Goal: Task Accomplishment & Management: Manage account settings

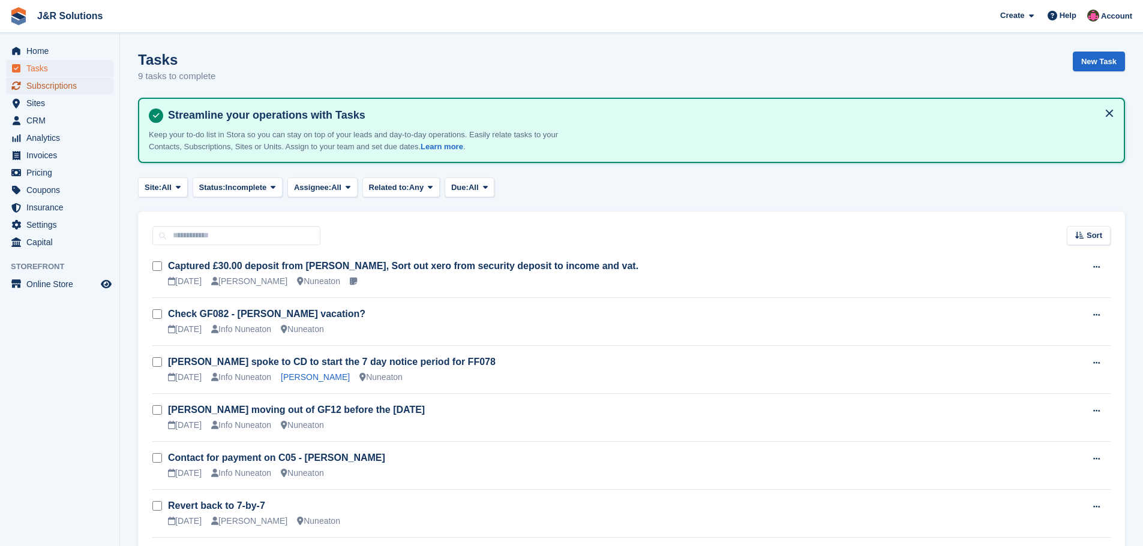
click at [45, 88] on span "Subscriptions" at bounding box center [62, 85] width 72 height 17
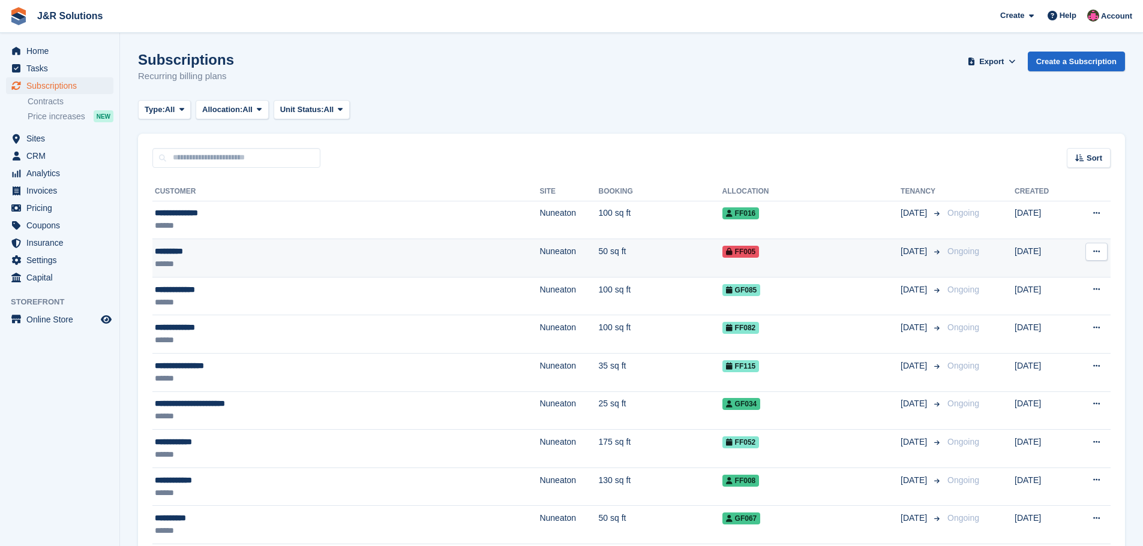
click at [224, 257] on div "*********" at bounding box center [274, 251] width 238 height 13
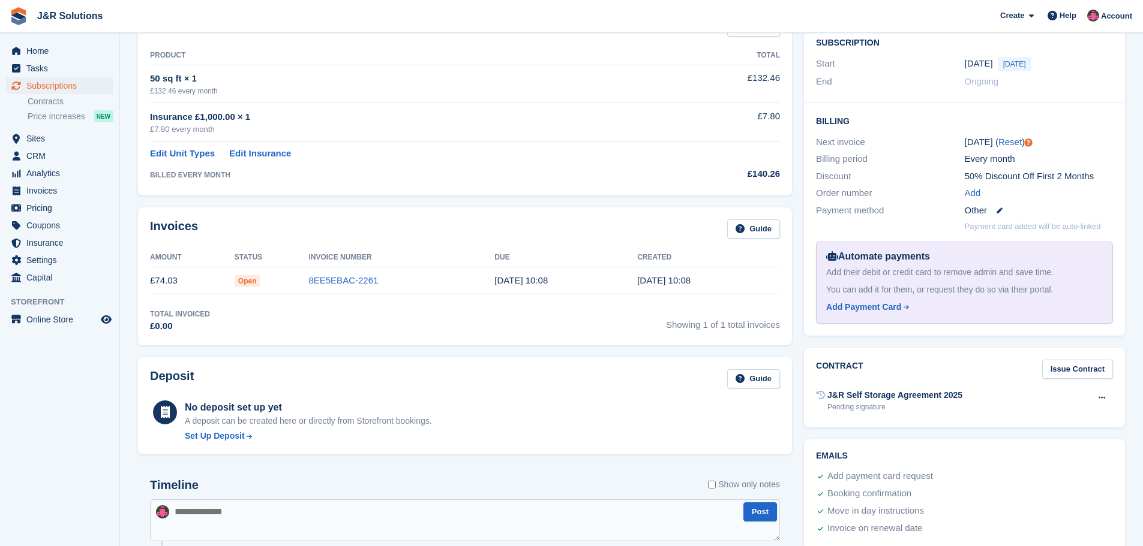
scroll to position [240, 0]
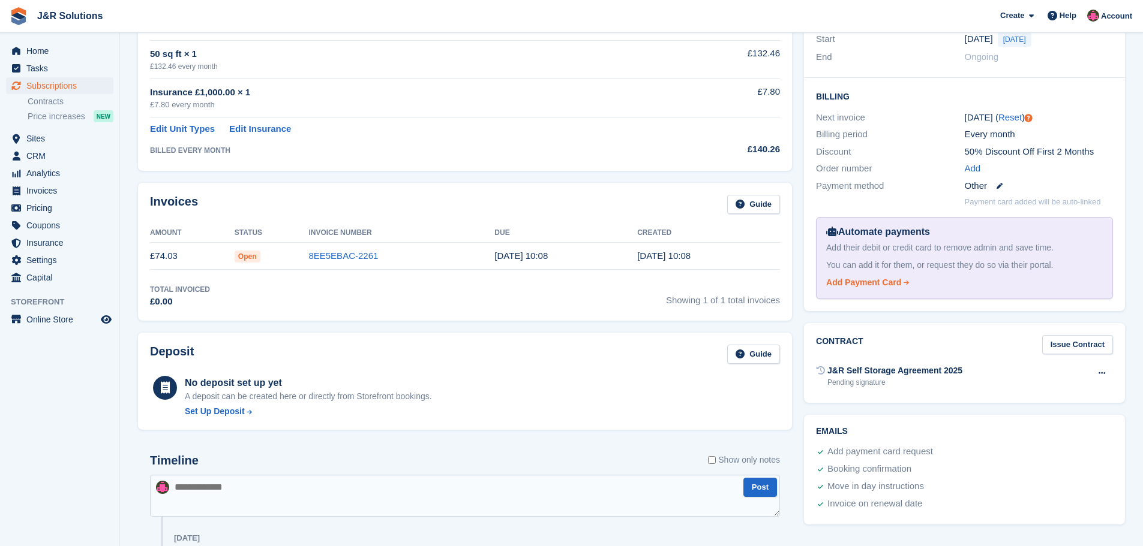
click at [876, 285] on div "Add Payment Card" at bounding box center [863, 282] width 75 height 13
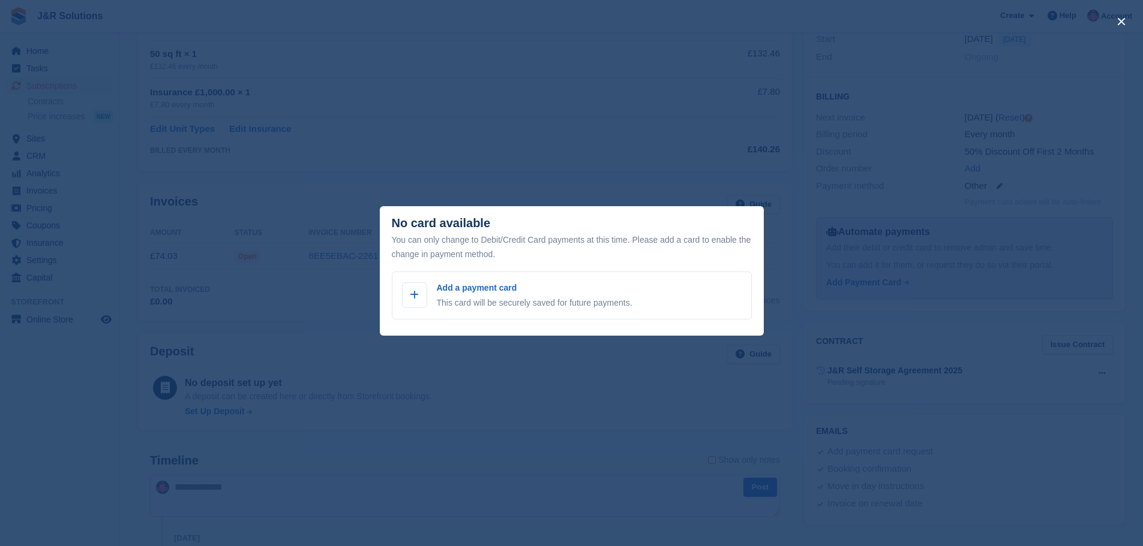
click at [686, 459] on div "close" at bounding box center [571, 273] width 1143 height 546
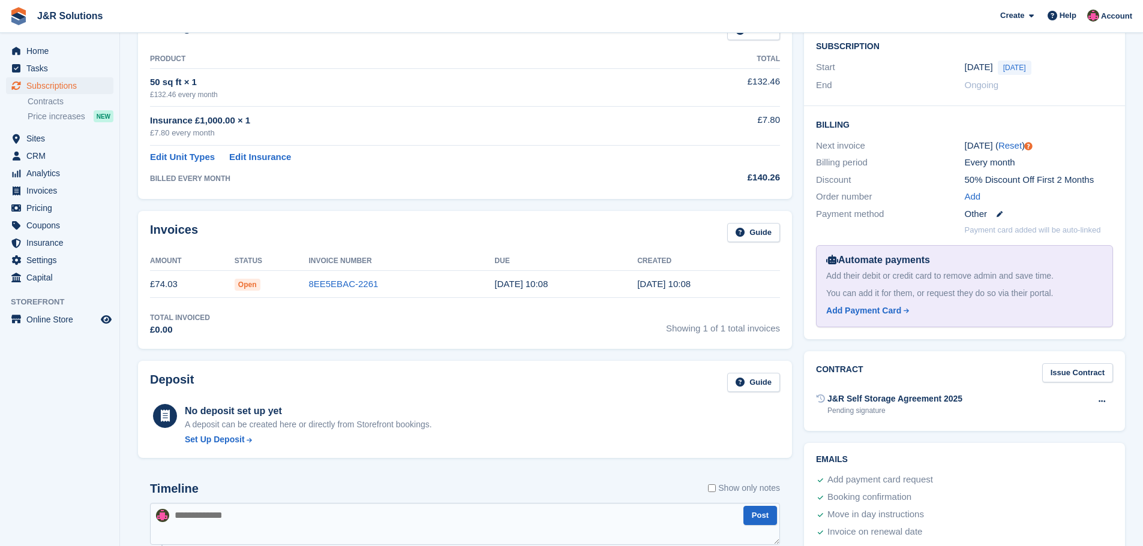
scroll to position [180, 0]
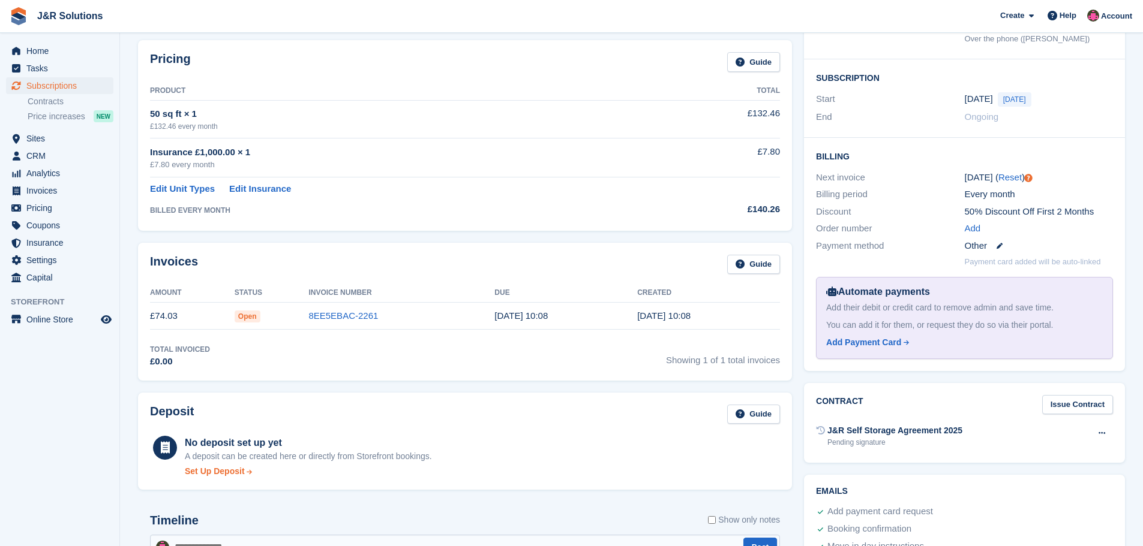
click at [204, 468] on div "Set Up Deposit" at bounding box center [215, 471] width 60 height 13
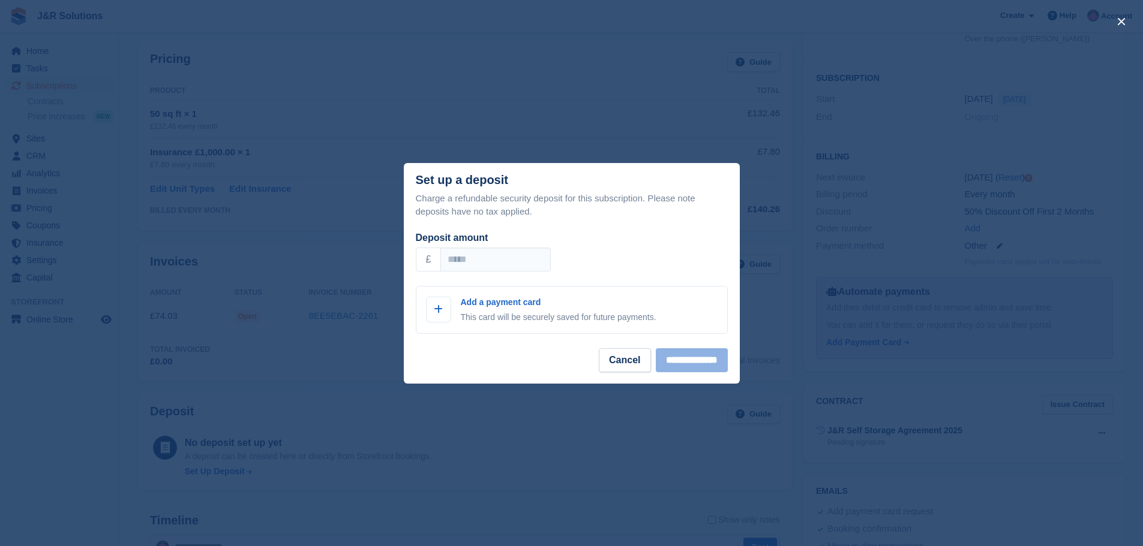
click at [547, 414] on div "close" at bounding box center [571, 273] width 1143 height 546
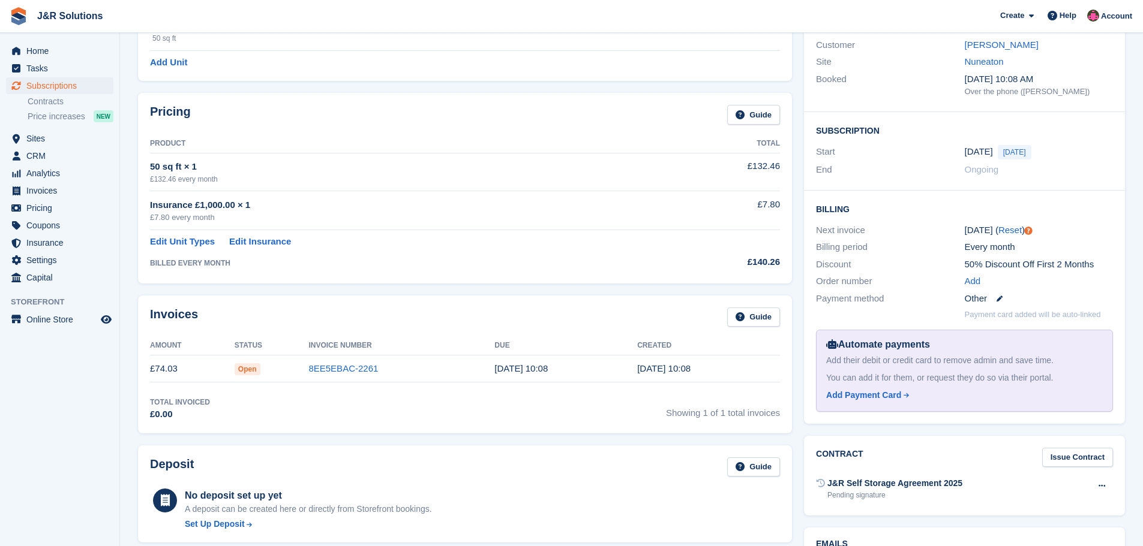
scroll to position [60, 0]
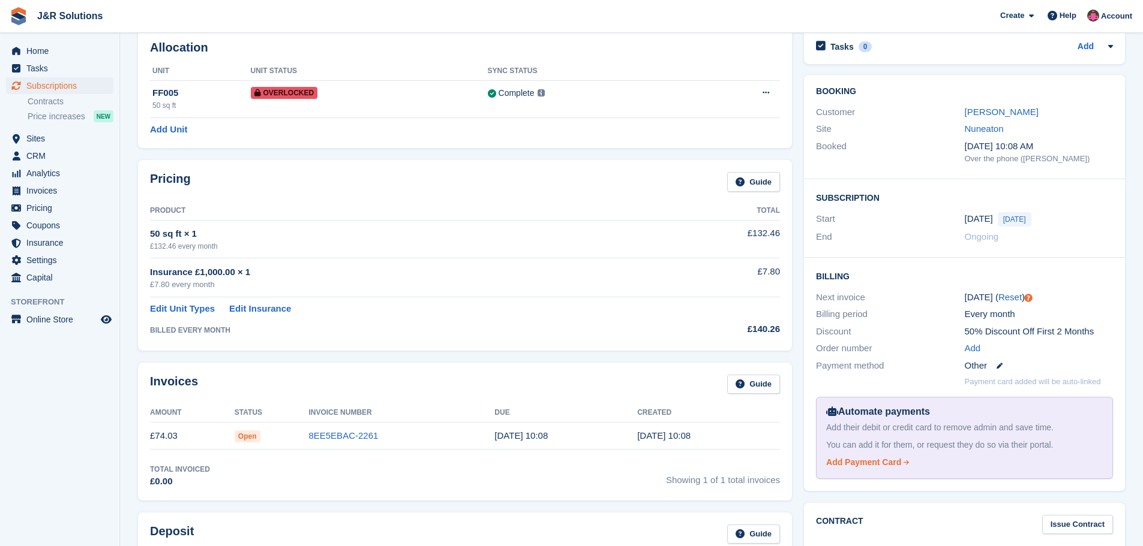
click at [863, 466] on div "Add Payment Card" at bounding box center [863, 462] width 75 height 13
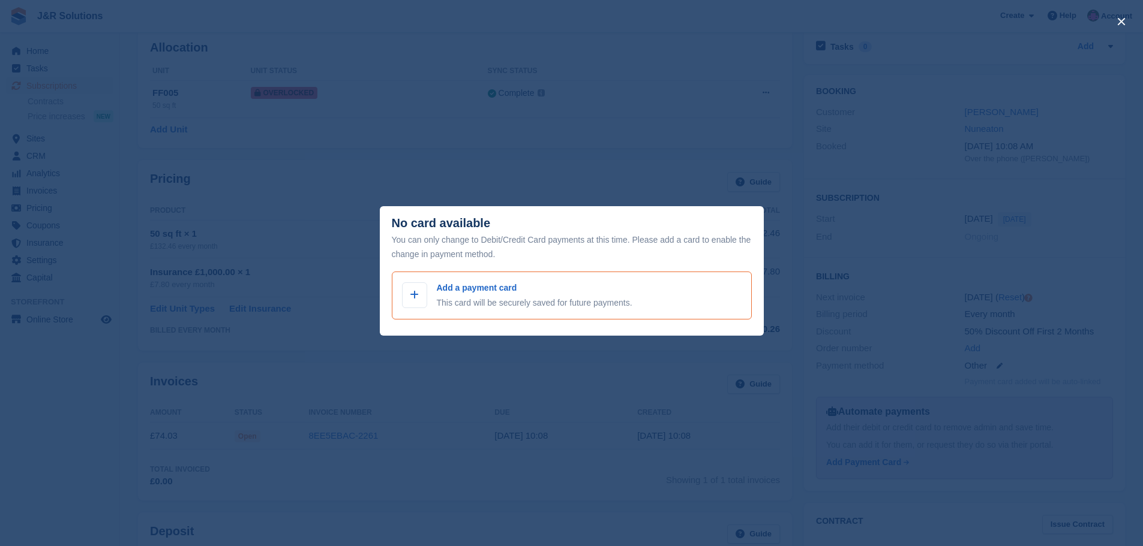
click at [472, 296] on div "Add a payment card This card will be securely saved for future payments." at bounding box center [535, 296] width 196 height 28
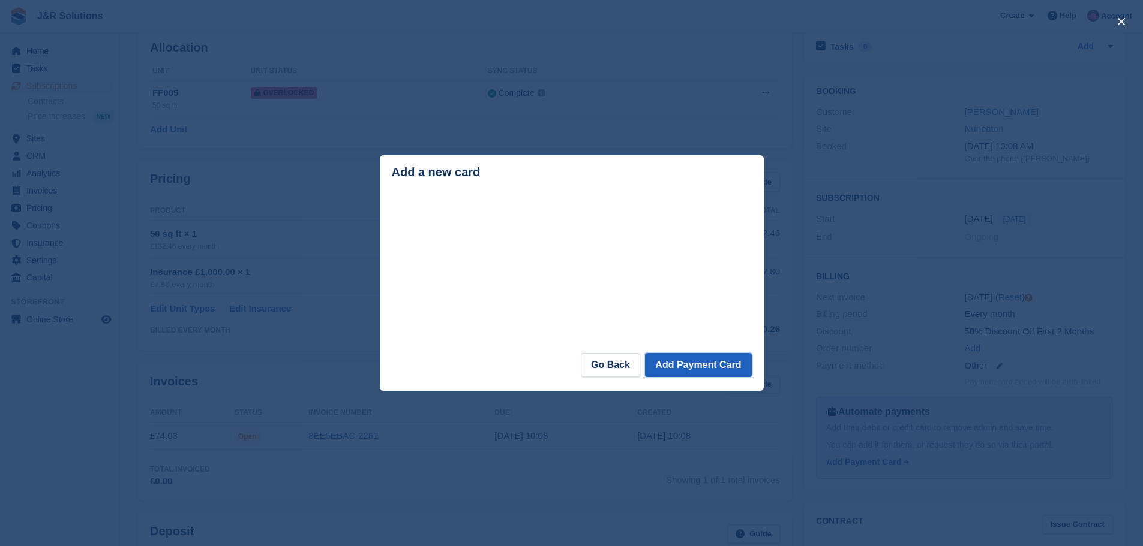
click at [723, 366] on button "Add Payment Card" at bounding box center [698, 365] width 106 height 24
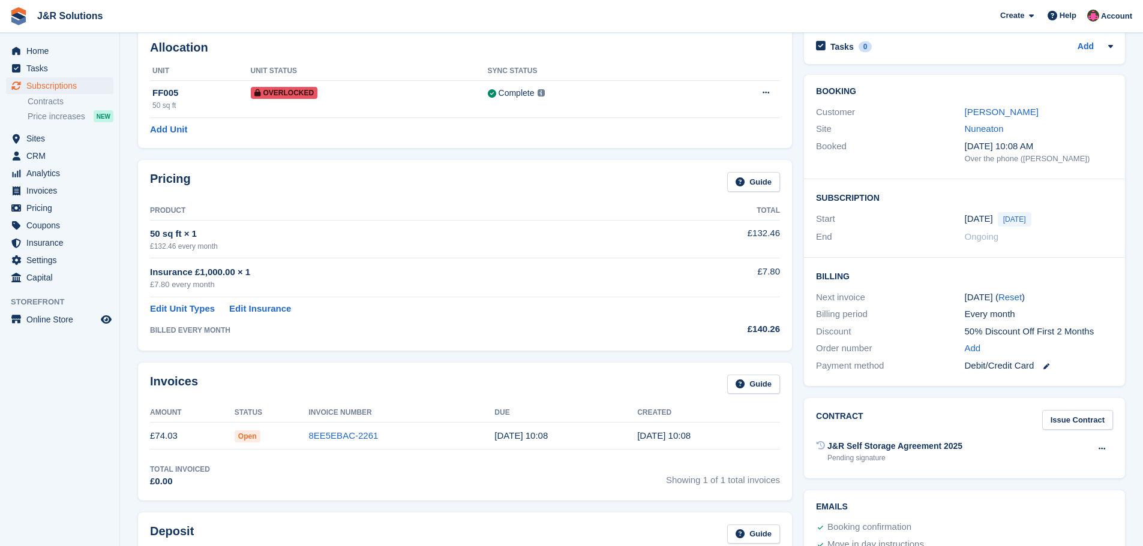
scroll to position [60, 0]
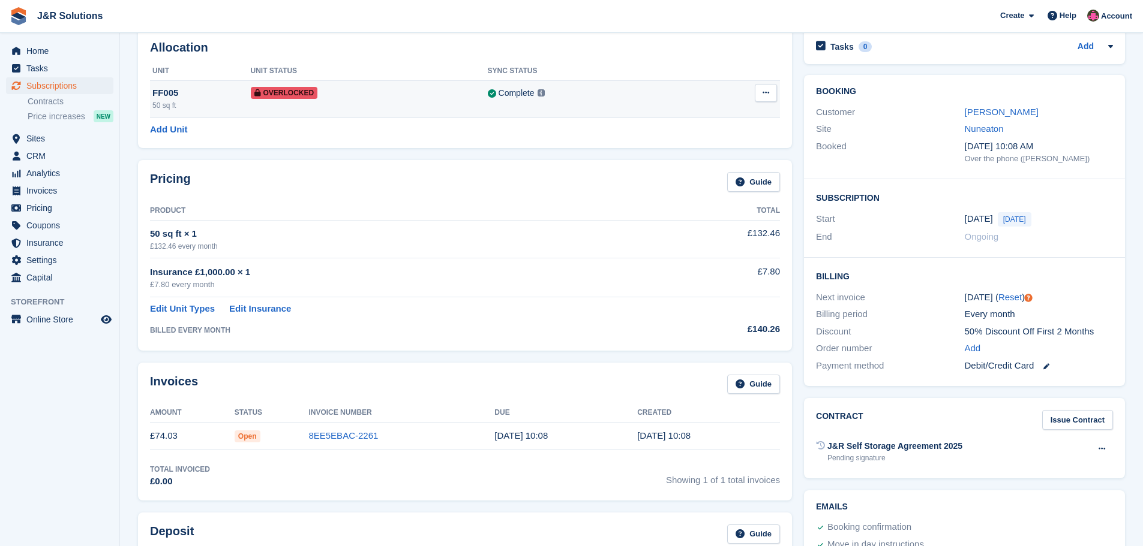
click at [772, 99] on button at bounding box center [766, 93] width 22 height 18
click at [751, 115] on p "Remove Overlock" at bounding box center [719, 117] width 104 height 16
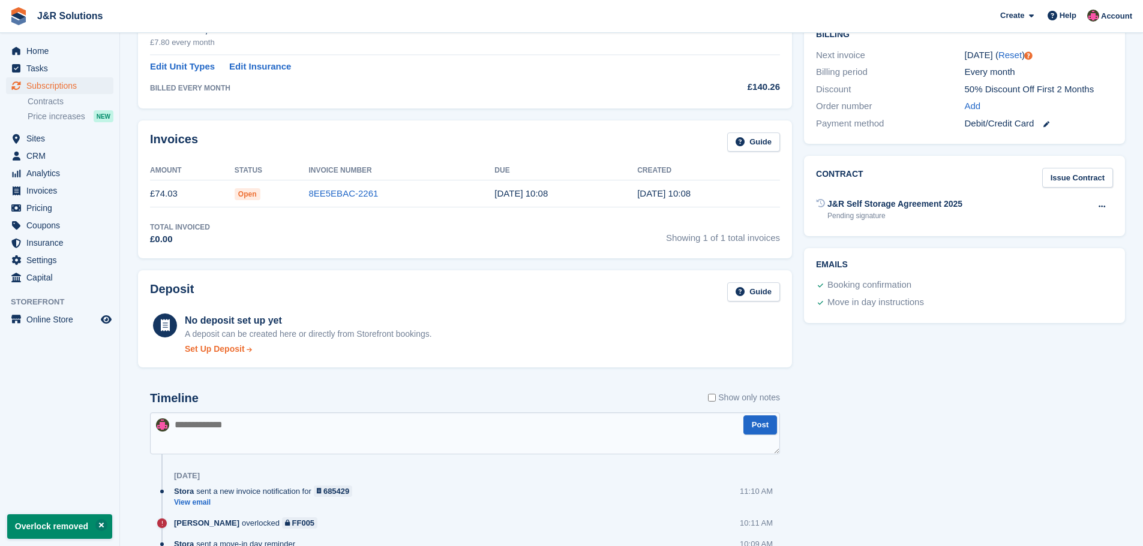
scroll to position [300, 0]
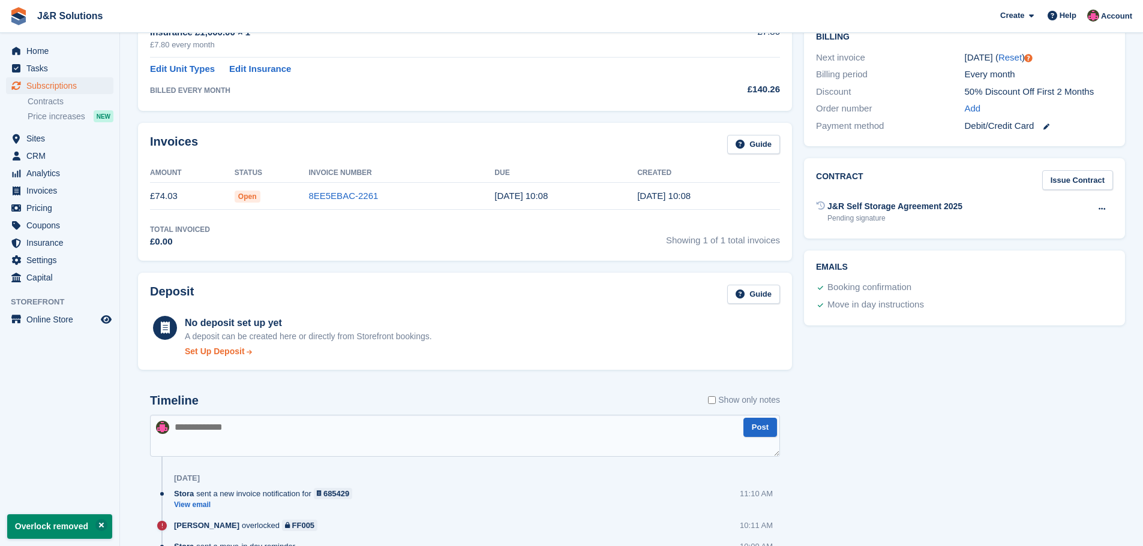
click at [228, 350] on div "Set Up Deposit" at bounding box center [215, 351] width 60 height 13
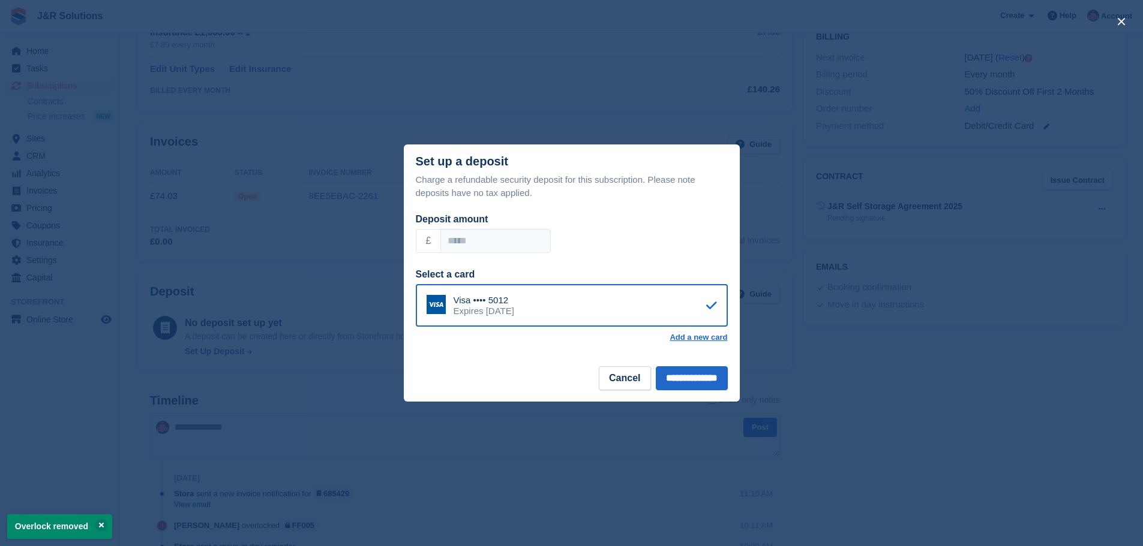
click at [615, 312] on div "Visa •••• 5012 Expires May 2030" at bounding box center [572, 305] width 312 height 43
click at [684, 378] on input "**********" at bounding box center [692, 378] width 72 height 24
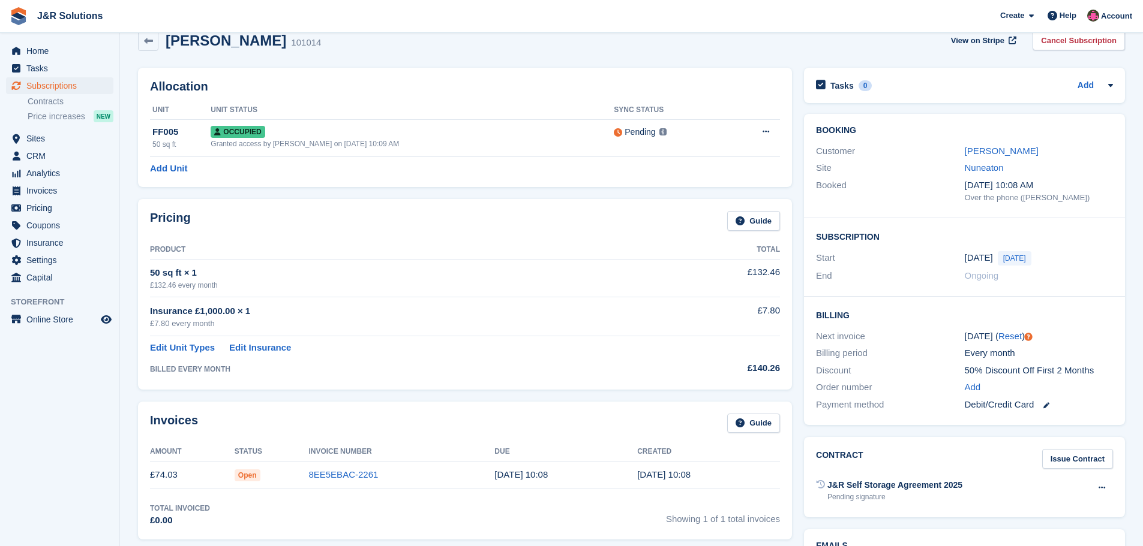
scroll to position [0, 0]
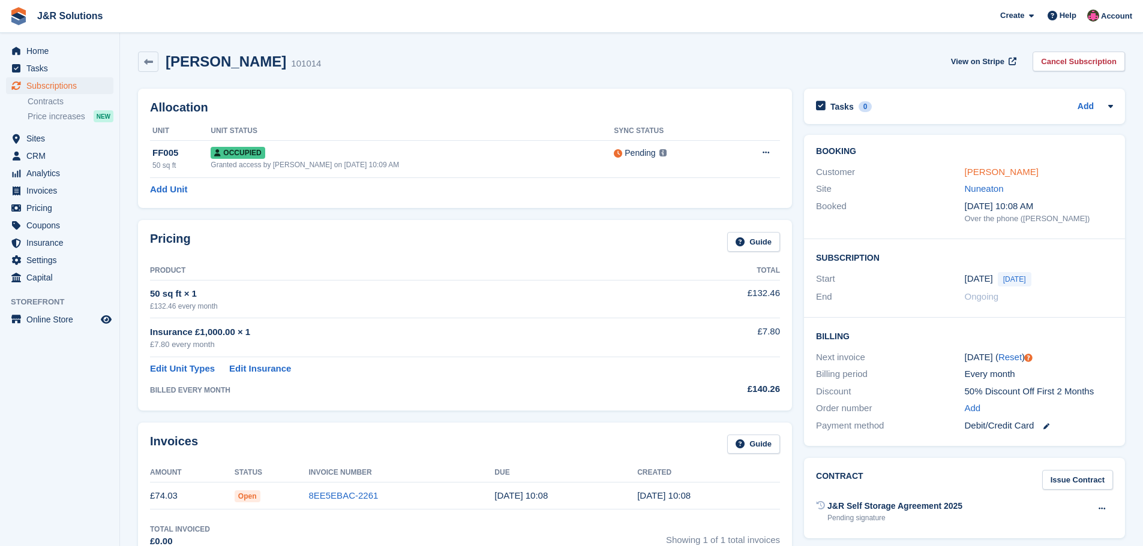
click at [990, 173] on link "[PERSON_NAME]" at bounding box center [1001, 172] width 74 height 10
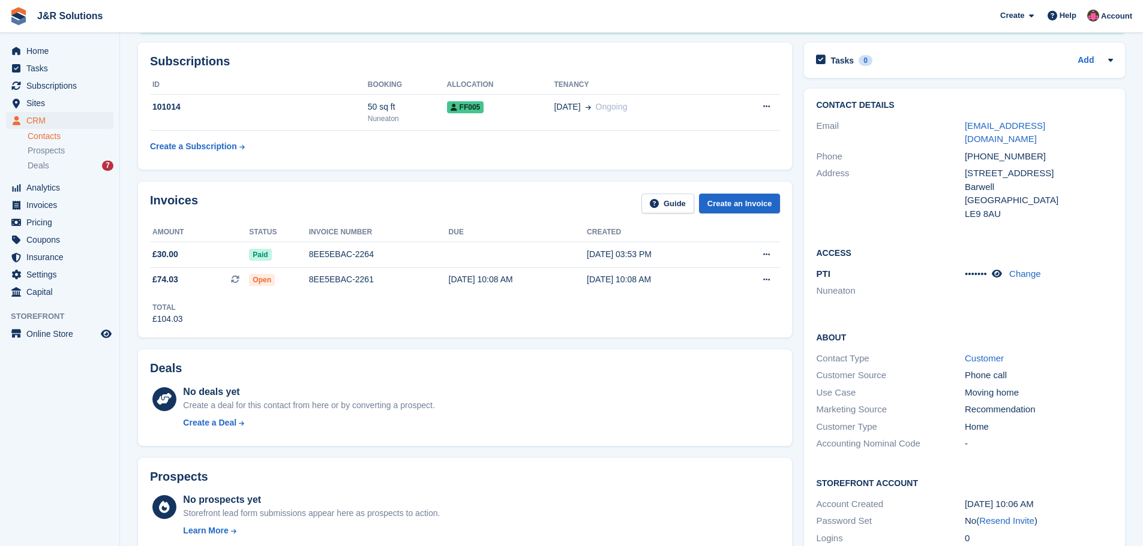
scroll to position [180, 0]
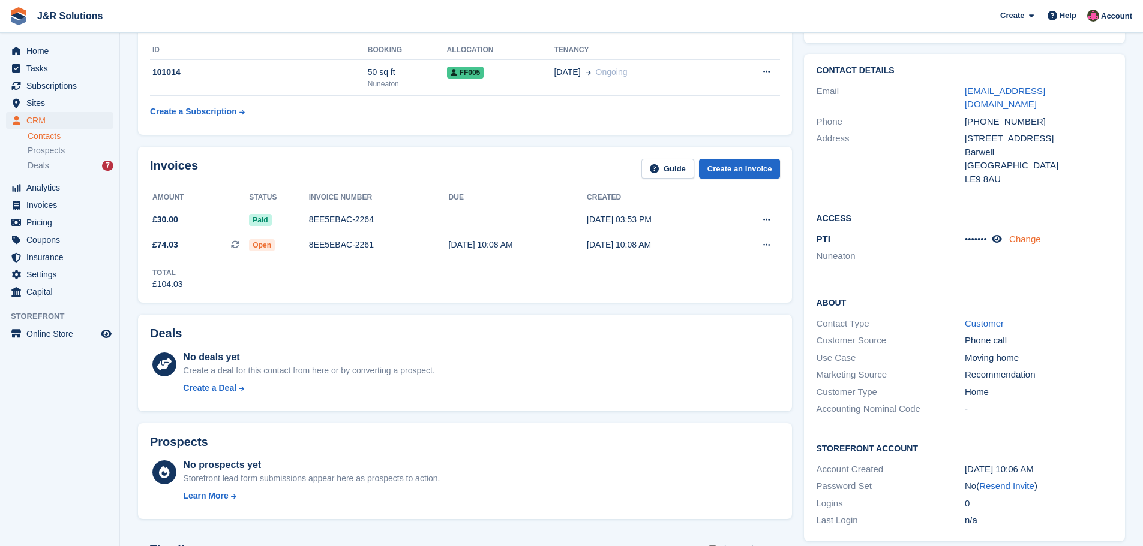
click at [1027, 234] on link "Change" at bounding box center [1025, 239] width 32 height 10
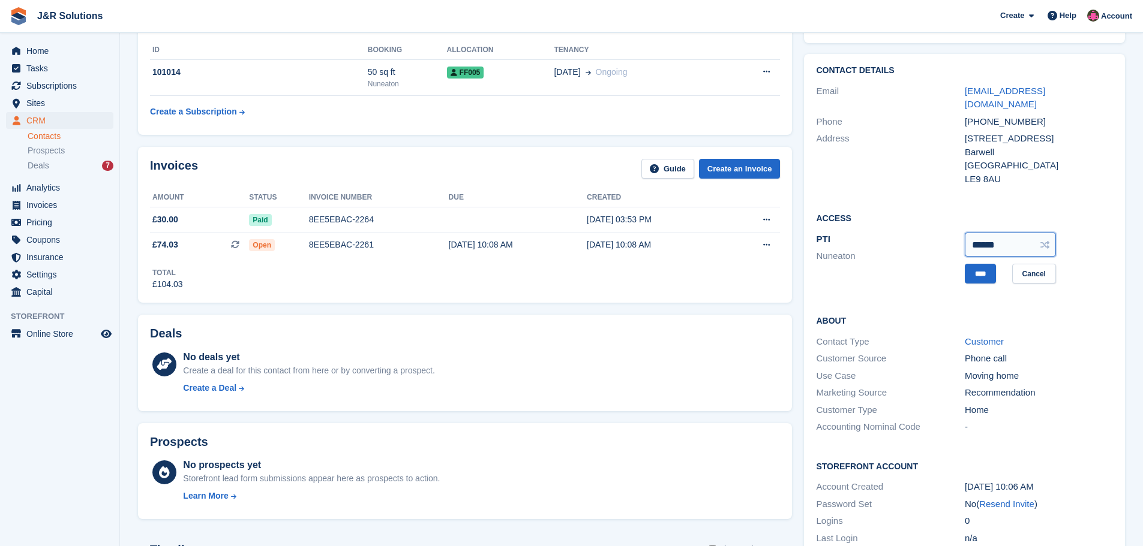
drag, startPoint x: 1005, startPoint y: 232, endPoint x: 933, endPoint y: 230, distance: 71.4
click at [933, 231] on div "PTI Nuneaton ****** **** Cancel" at bounding box center [964, 258] width 297 height 55
type input "******"
click at [987, 264] on input "****" at bounding box center [979, 274] width 31 height 20
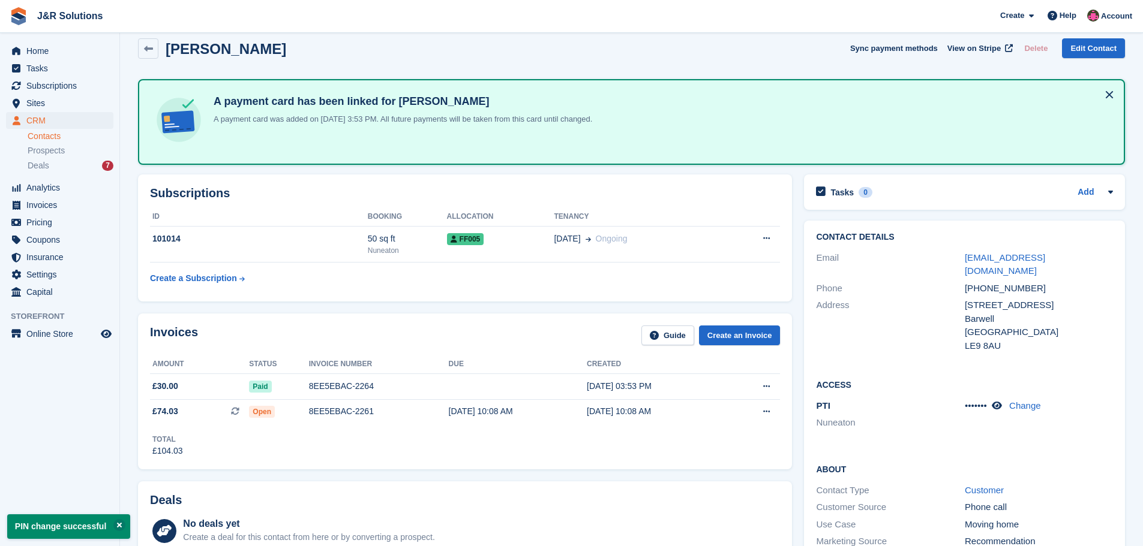
scroll to position [0, 0]
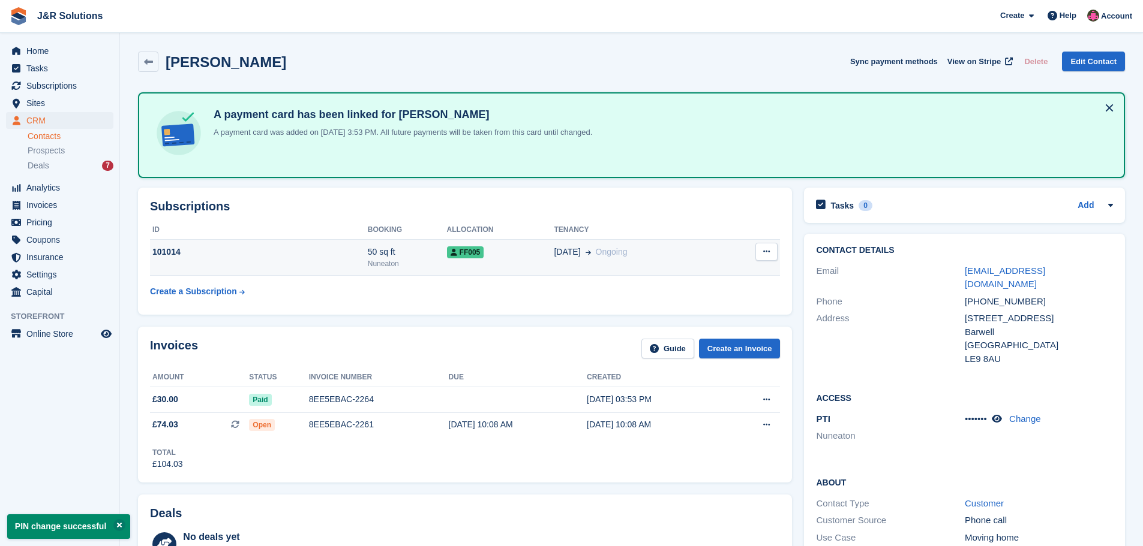
click at [763, 253] on icon at bounding box center [766, 252] width 7 height 8
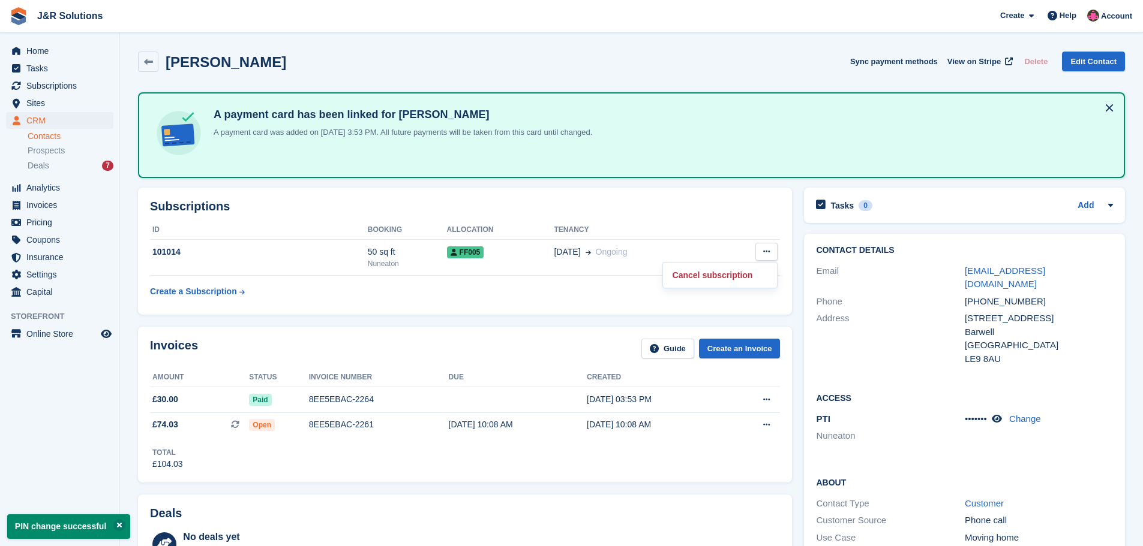
click at [709, 237] on th "Tenancy" at bounding box center [638, 230] width 169 height 19
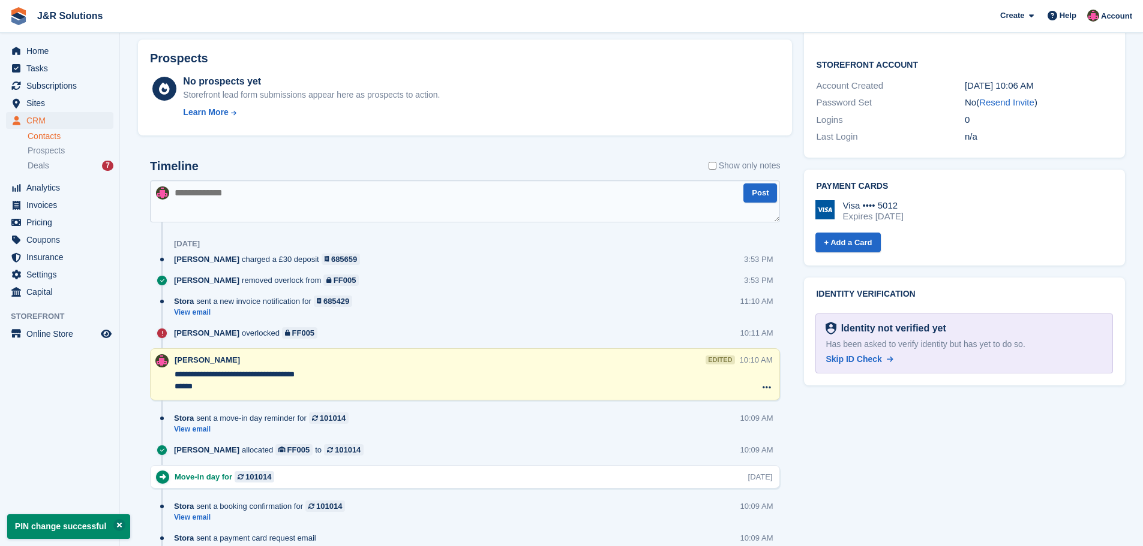
scroll to position [600, 0]
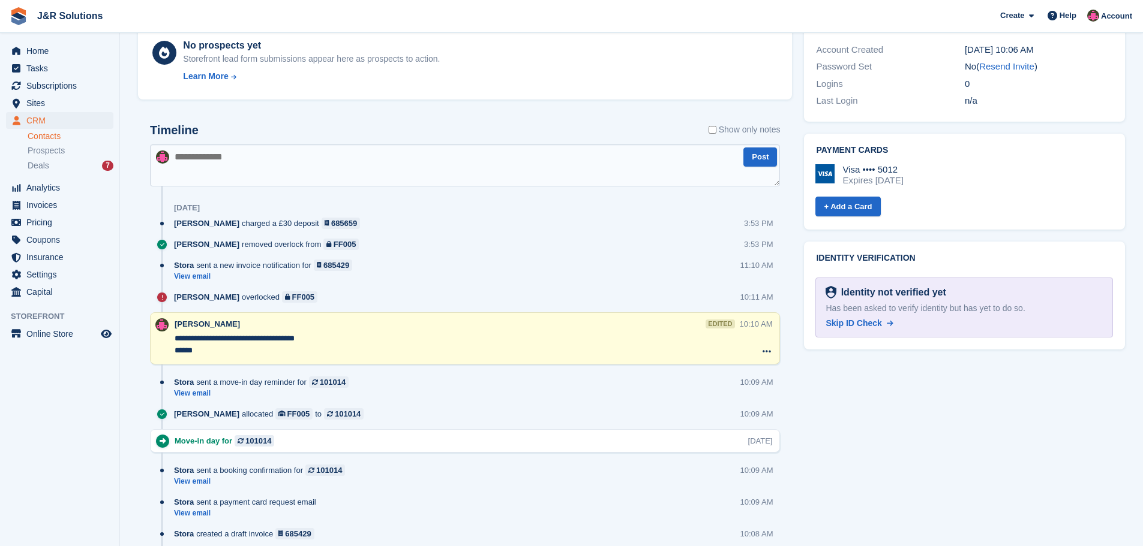
drag, startPoint x: 867, startPoint y: 308, endPoint x: 634, endPoint y: 77, distance: 328.3
click at [867, 318] on span "Skip ID Check" at bounding box center [853, 323] width 56 height 10
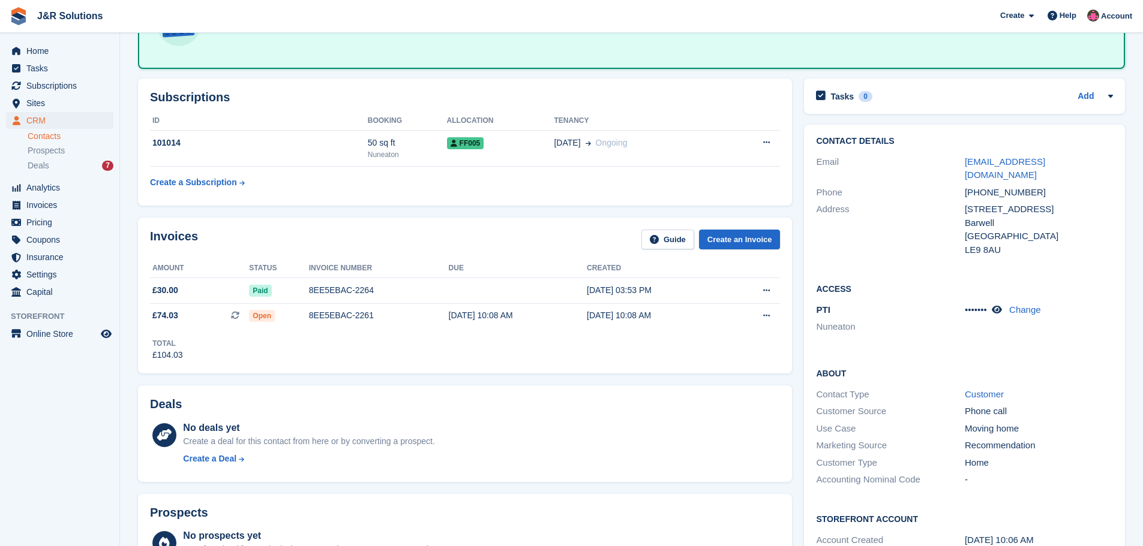
scroll to position [120, 0]
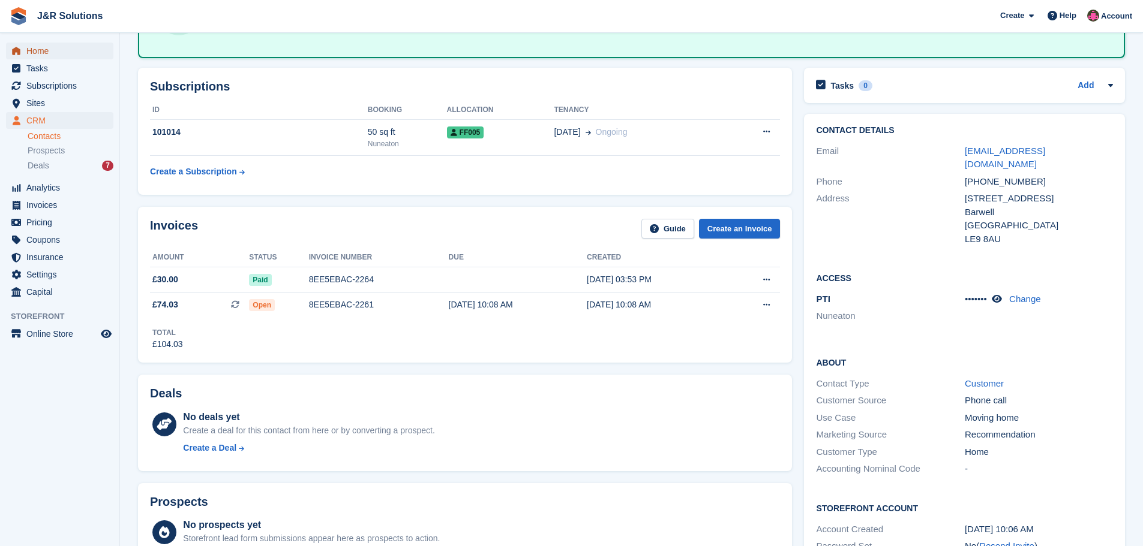
click at [49, 56] on span "Home" at bounding box center [62, 51] width 72 height 17
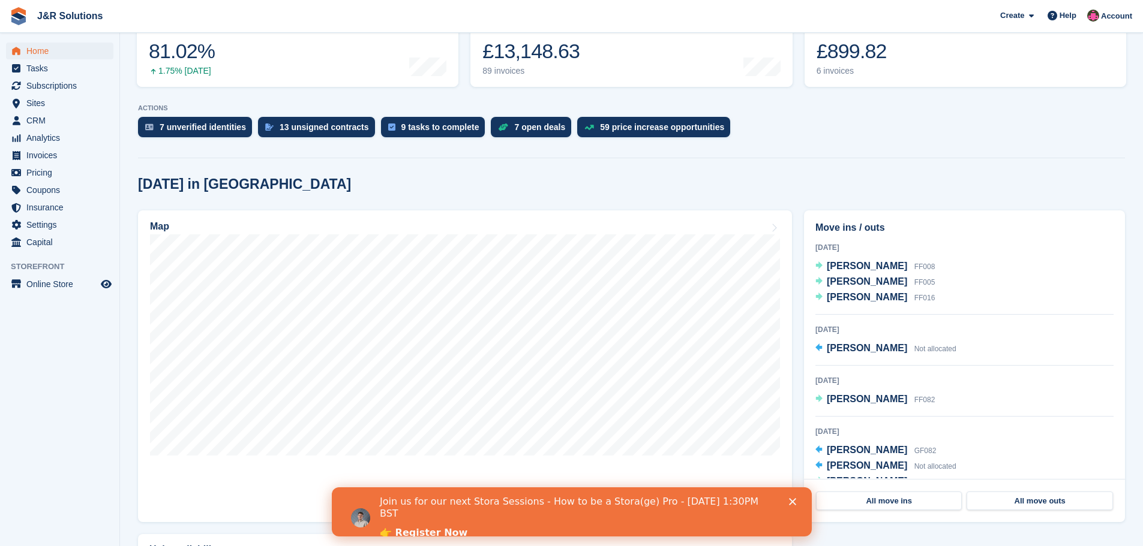
click at [1012, 122] on div "7 unverified identities 13 unsigned contracts 9 tasks to complete 7 open deals …" at bounding box center [631, 130] width 987 height 26
click at [22, 50] on span "menu" at bounding box center [16, 51] width 14 height 14
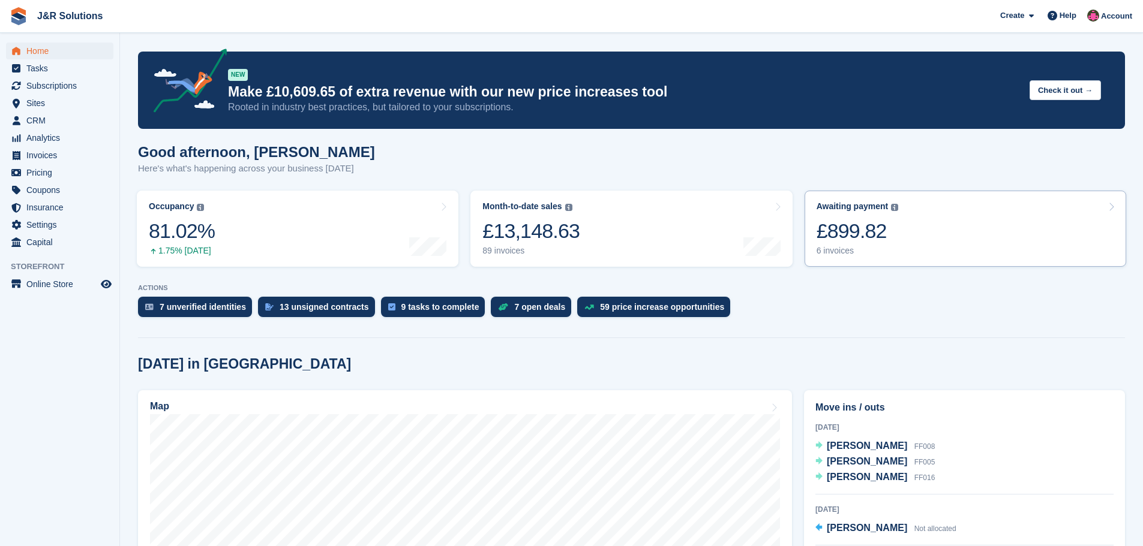
click at [835, 253] on div "6 invoices" at bounding box center [857, 251] width 82 height 10
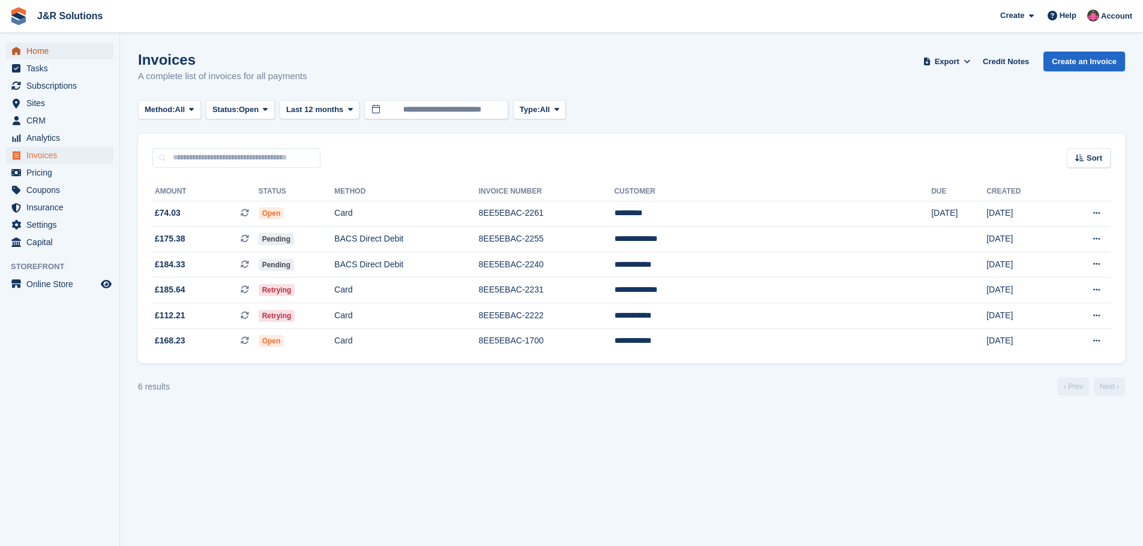
click at [27, 49] on span "Home" at bounding box center [62, 51] width 72 height 17
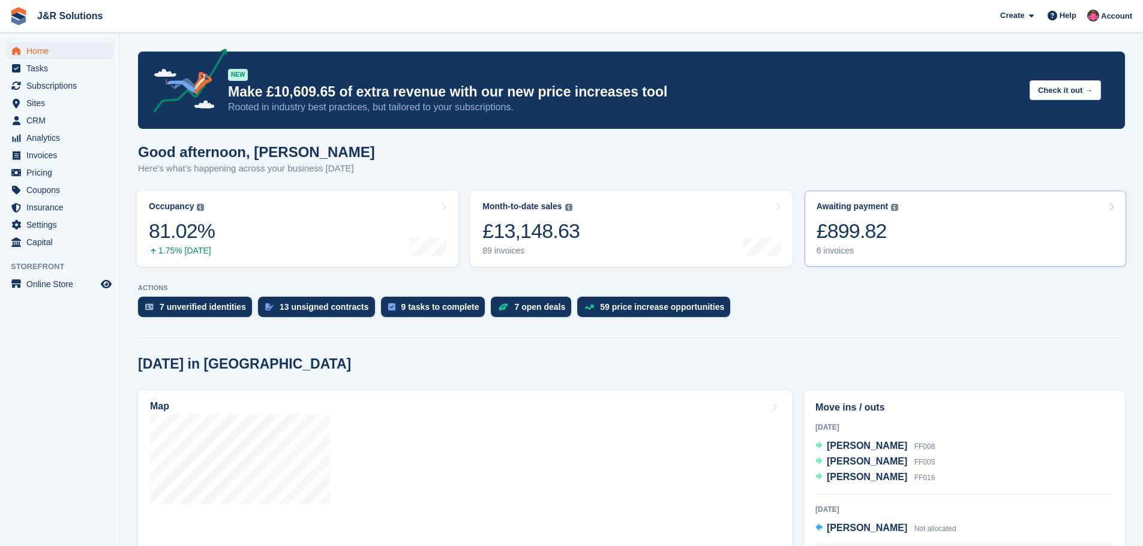
click at [840, 248] on div "6 invoices" at bounding box center [857, 251] width 82 height 10
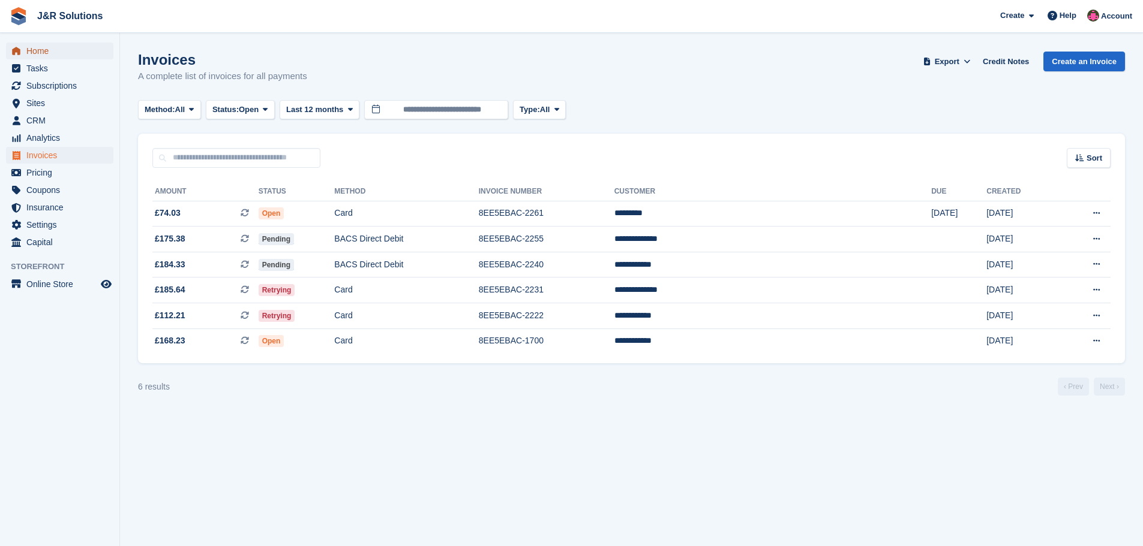
click at [32, 50] on span "Home" at bounding box center [62, 51] width 72 height 17
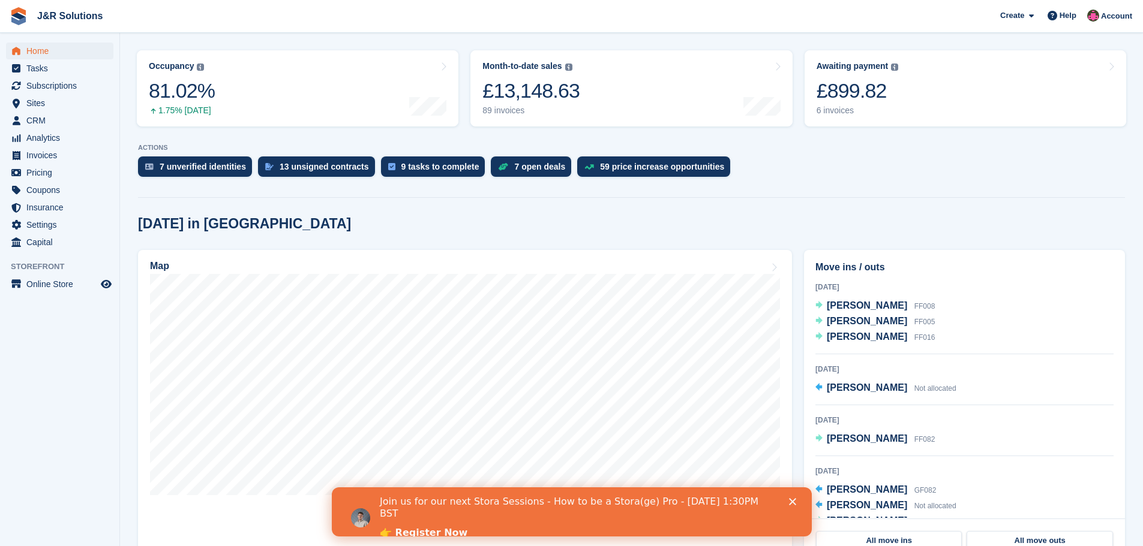
scroll to position [120, 0]
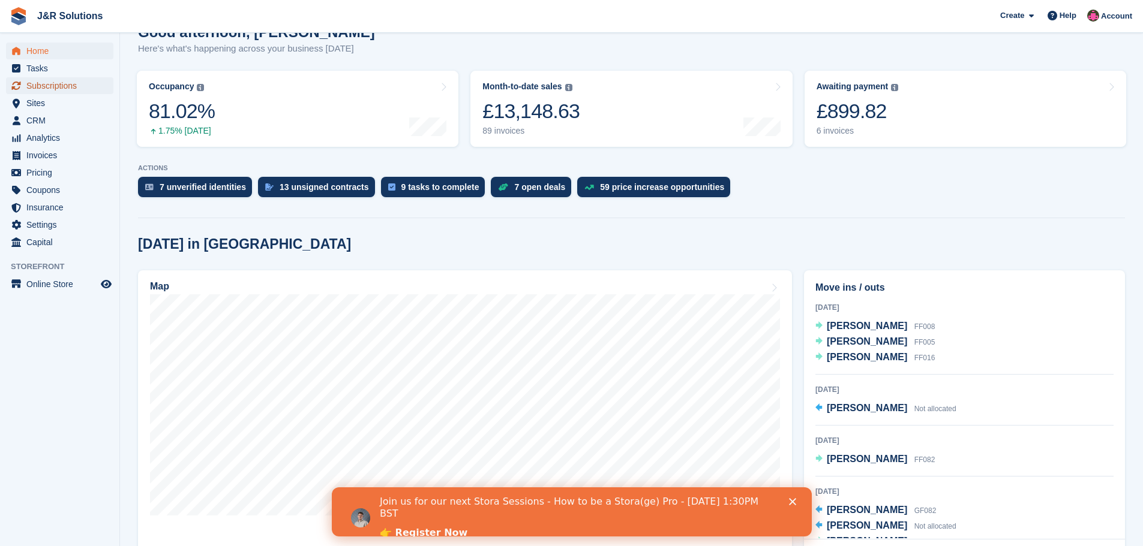
click at [63, 82] on span "Subscriptions" at bounding box center [62, 85] width 72 height 17
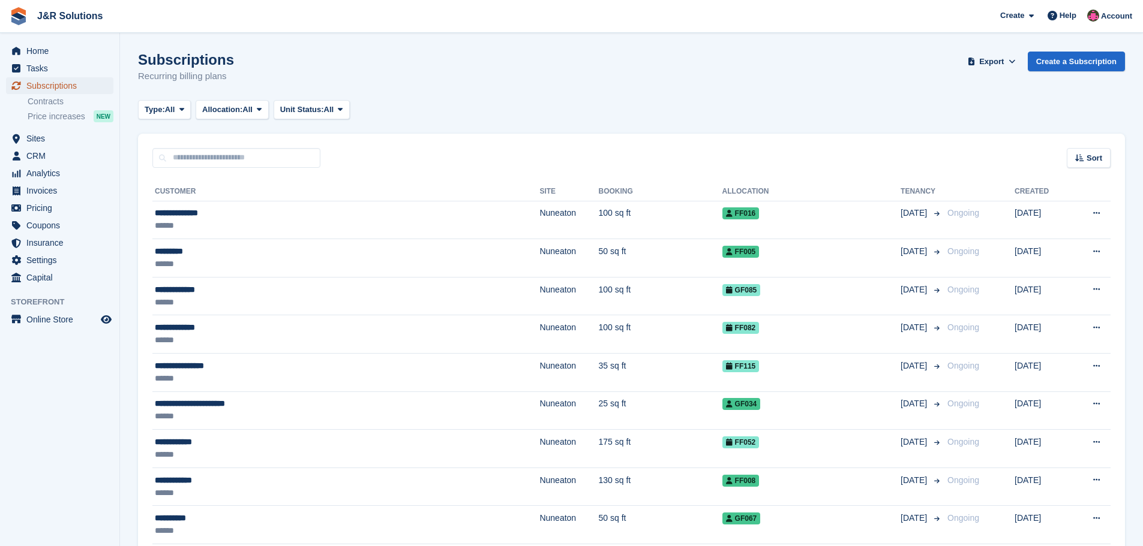
click at [65, 86] on span "Subscriptions" at bounding box center [62, 85] width 72 height 17
click at [46, 50] on span "Home" at bounding box center [62, 51] width 72 height 17
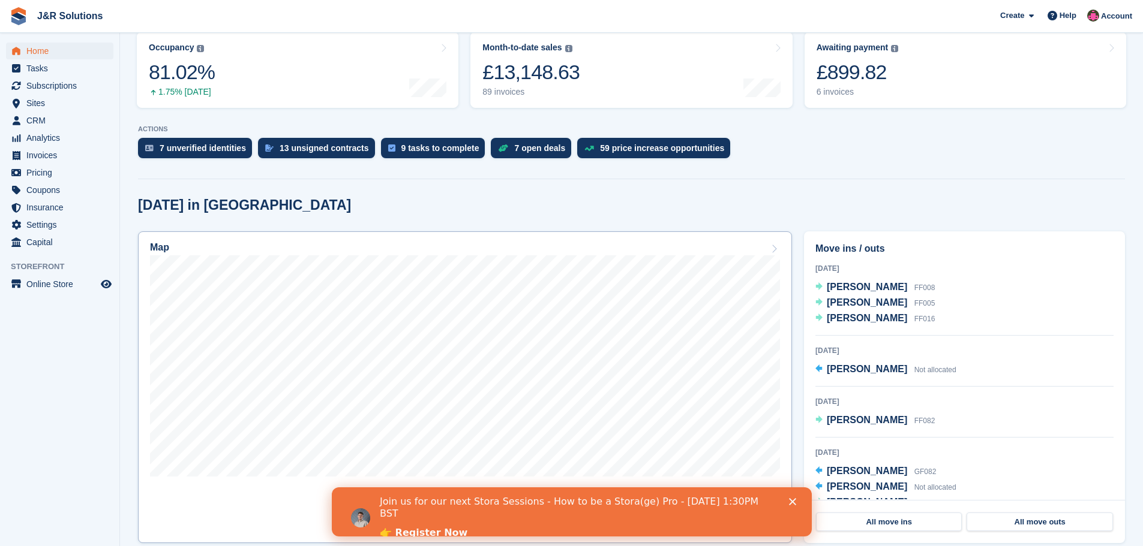
scroll to position [180, 0]
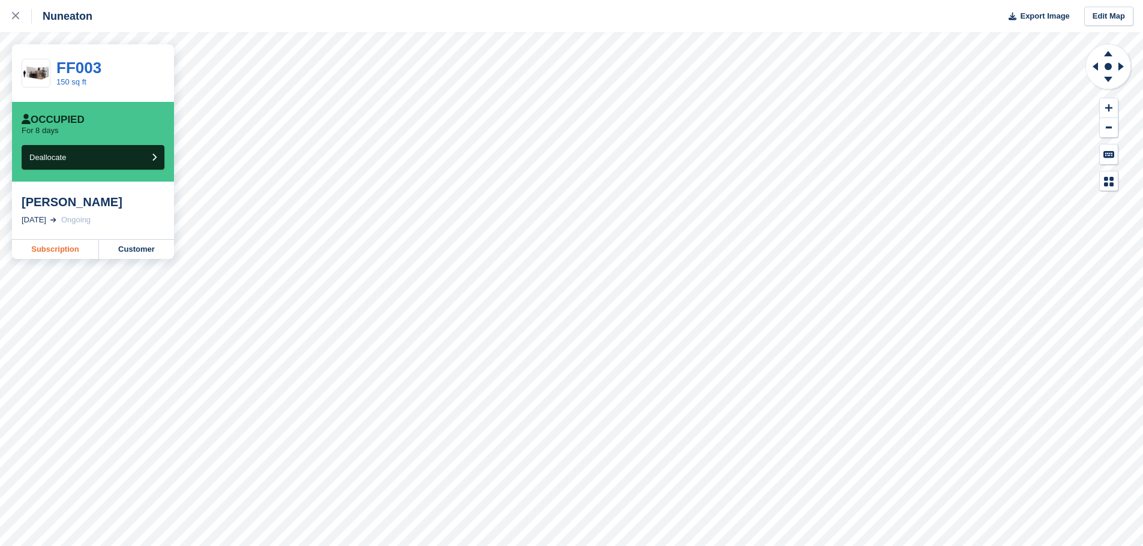
click at [68, 250] on link "Subscription" at bounding box center [55, 249] width 87 height 19
